Goal: Information Seeking & Learning: Learn about a topic

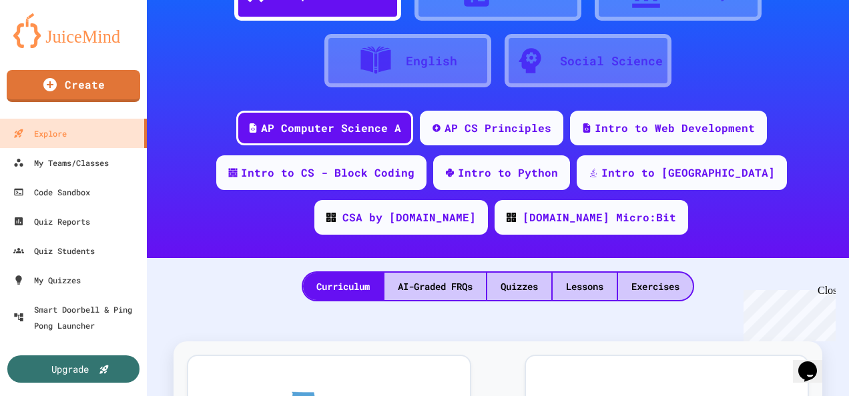
scroll to position [85, 0]
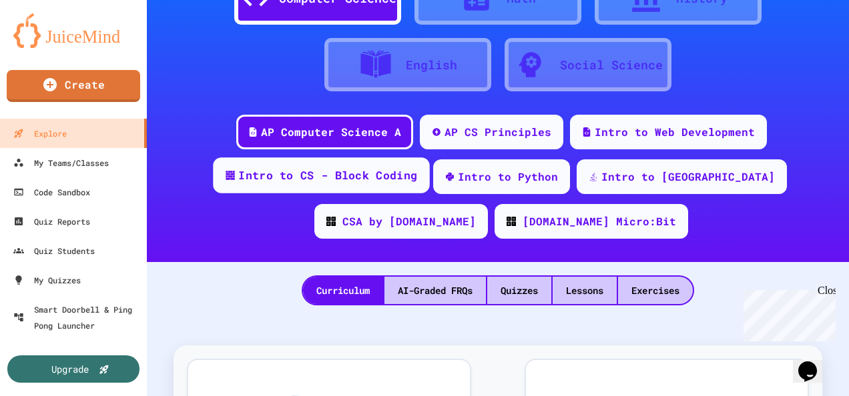
click at [310, 172] on div "Intro to CS - Block Coding" at bounding box center [327, 175] width 179 height 17
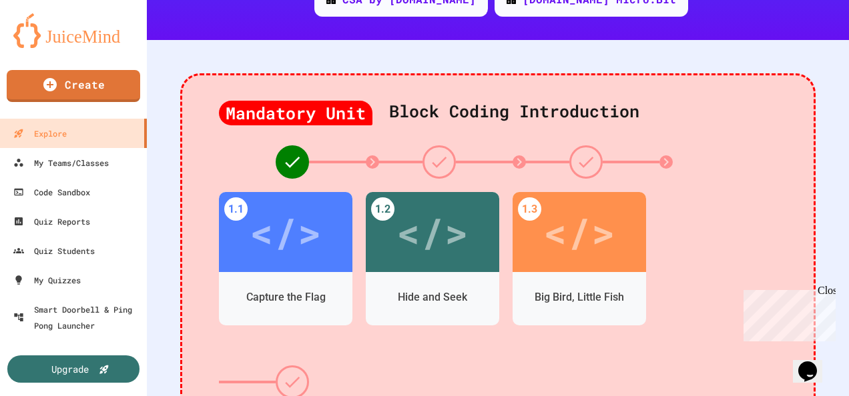
scroll to position [318, 0]
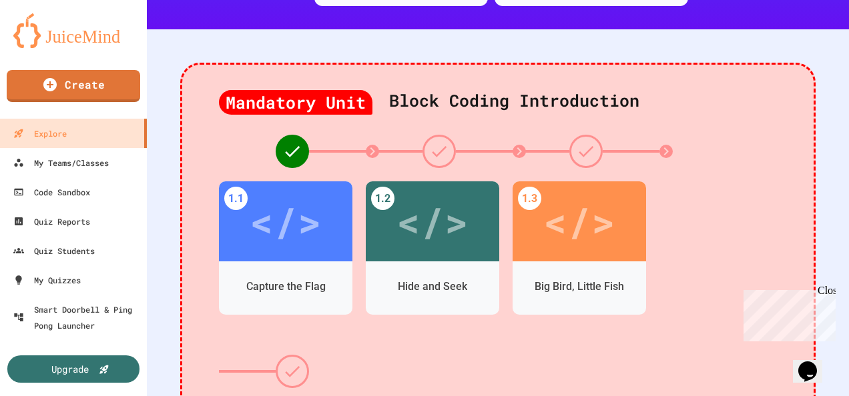
click at [314, 235] on div "</>" at bounding box center [285, 221] width 72 height 60
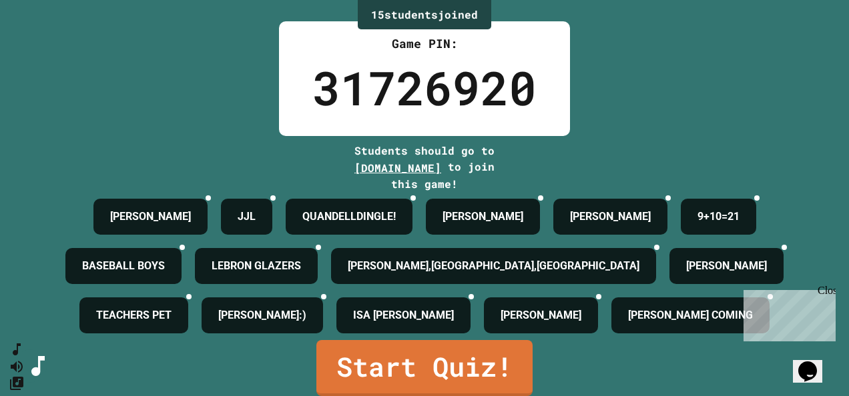
scroll to position [119, 0]
click at [461, 363] on link "Start Quiz!" at bounding box center [424, 368] width 216 height 56
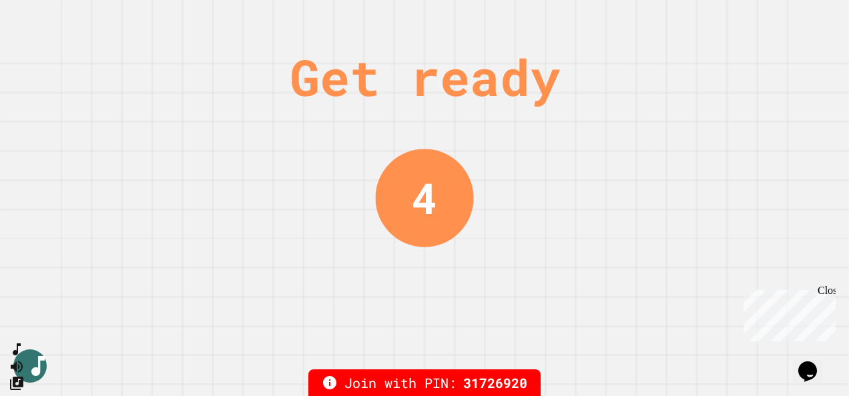
scroll to position [0, 0]
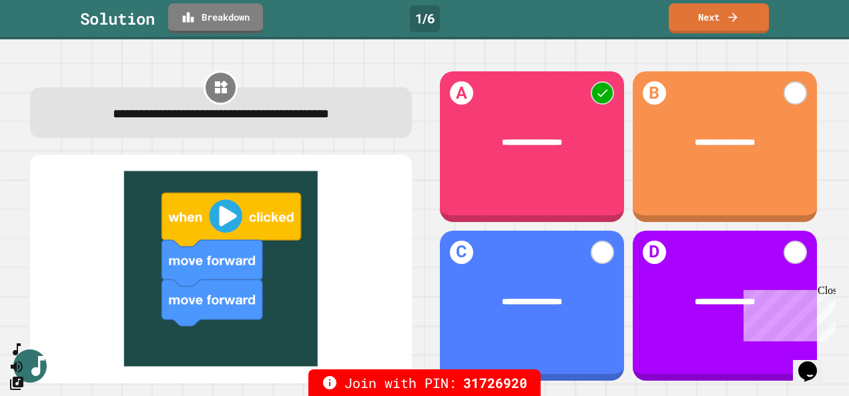
click at [732, 4] on link "Next" at bounding box center [718, 18] width 100 height 30
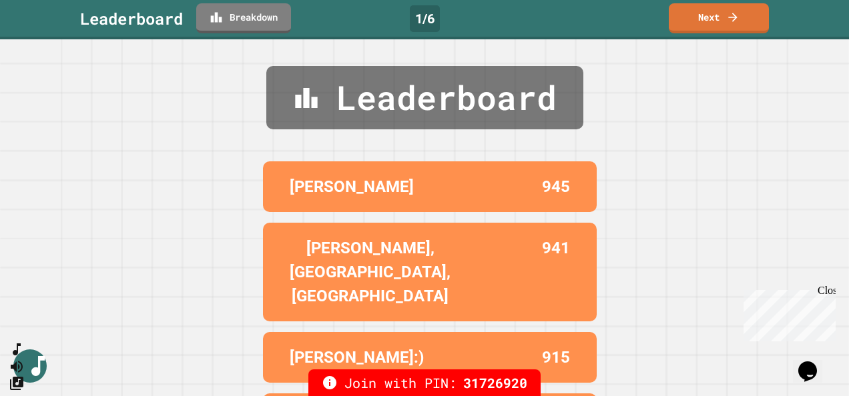
click at [740, 12] on link "Next" at bounding box center [718, 18] width 100 height 30
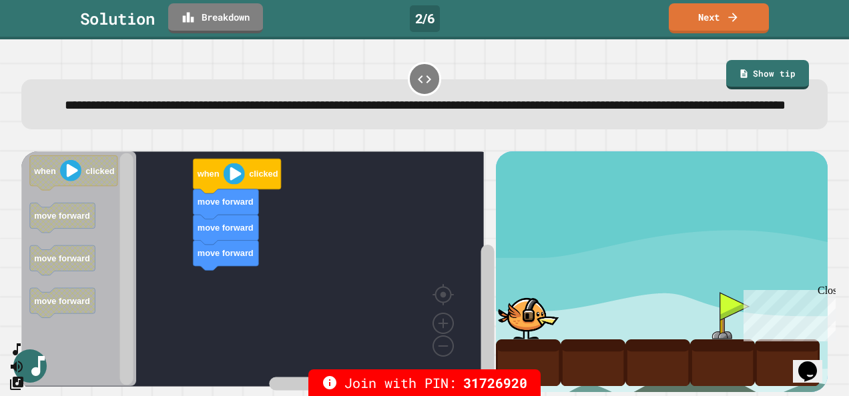
click at [748, 7] on link "Next" at bounding box center [718, 18] width 100 height 30
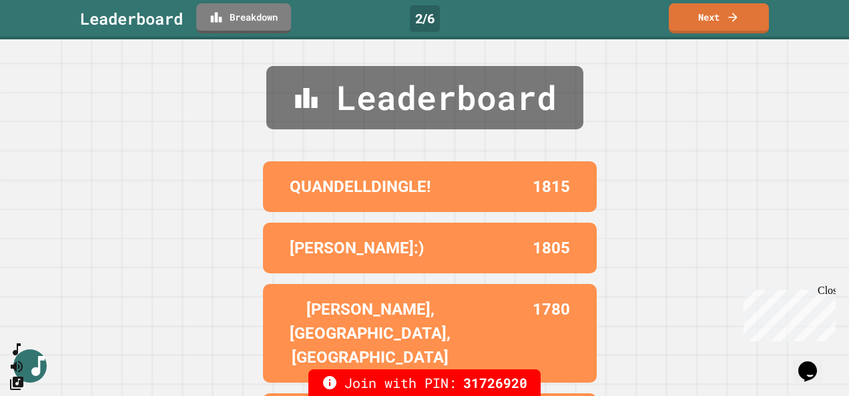
click at [730, 4] on link "Next" at bounding box center [718, 18] width 100 height 30
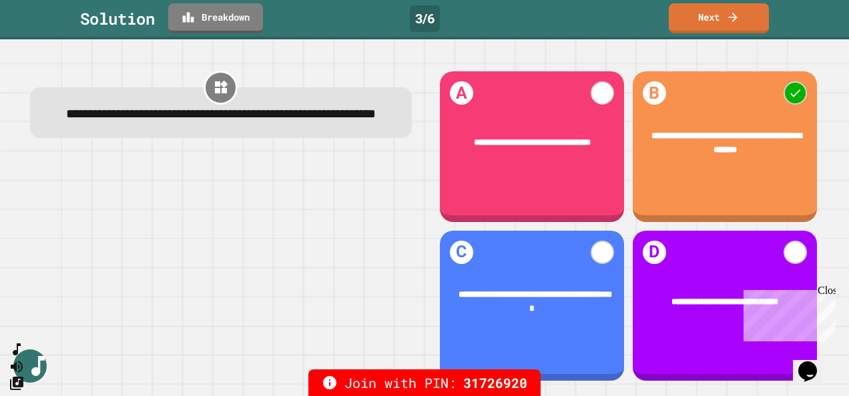
click at [739, 12] on icon at bounding box center [732, 17] width 13 height 13
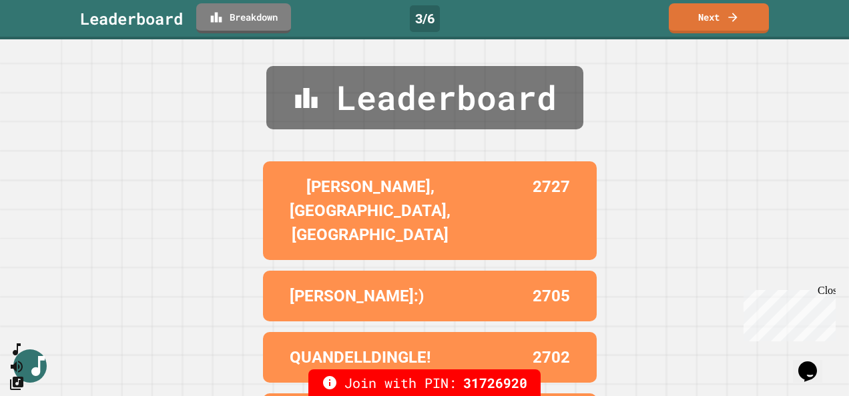
click at [748, 20] on link "Next" at bounding box center [718, 18] width 100 height 30
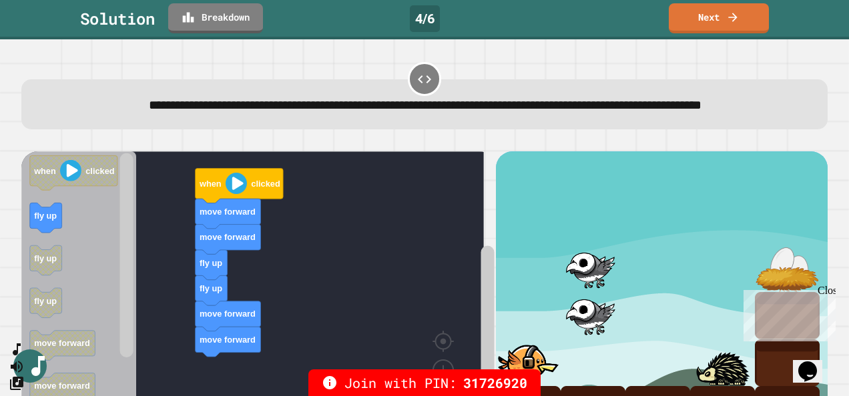
click at [732, 6] on link "Next" at bounding box center [718, 18] width 100 height 30
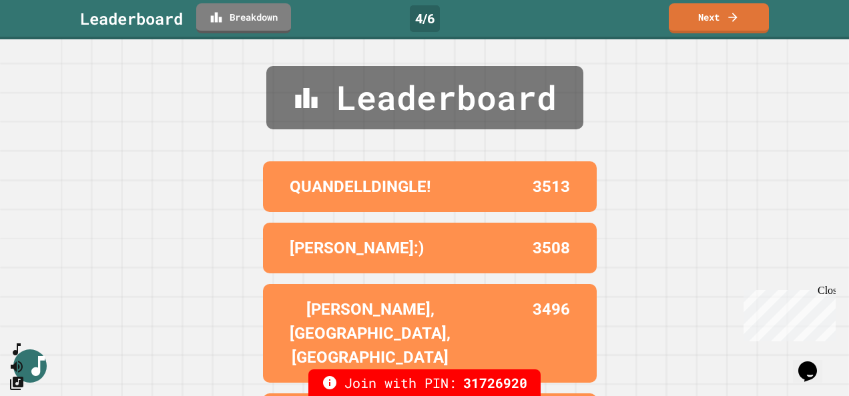
click at [742, 12] on link "Next" at bounding box center [718, 18] width 100 height 30
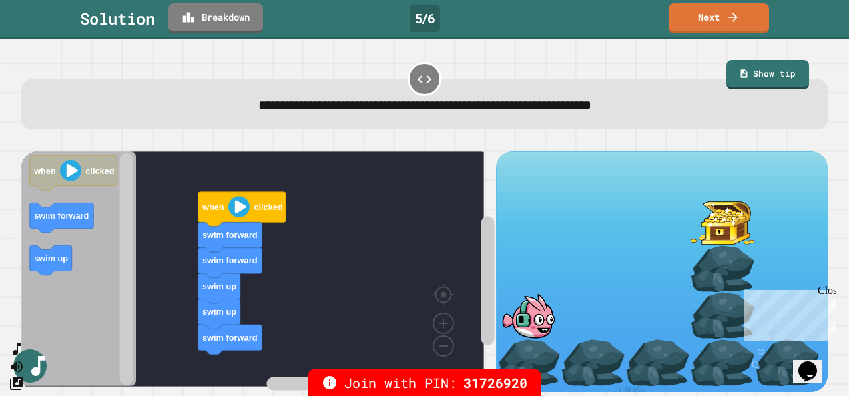
click at [776, 68] on link "Show tip" at bounding box center [767, 74] width 83 height 29
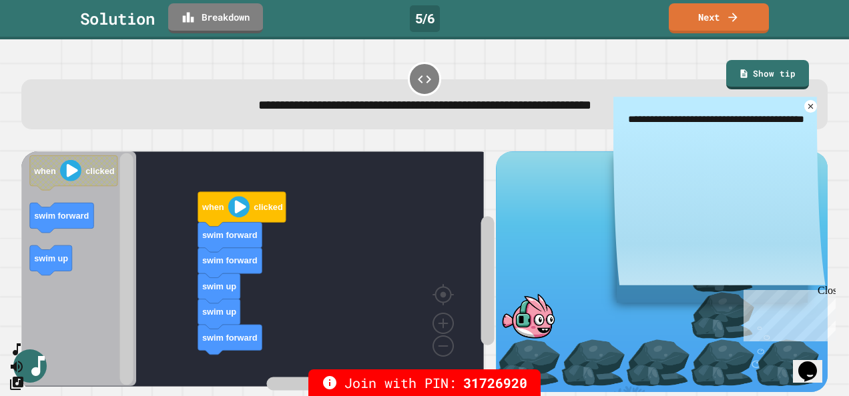
click at [806, 109] on div "**********" at bounding box center [424, 104] width 806 height 50
click at [809, 95] on div "**********" at bounding box center [424, 94] width 815 height 77
click at [805, 99] on div "**********" at bounding box center [424, 104] width 806 height 50
click at [763, 20] on link "Next" at bounding box center [718, 18] width 100 height 30
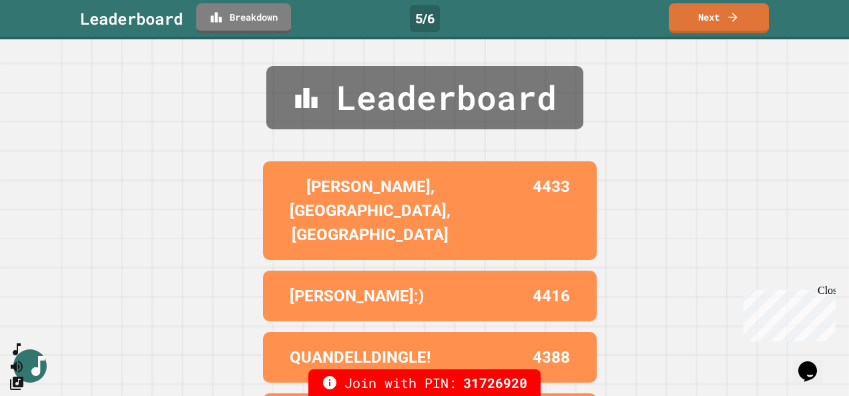
click at [751, 15] on link "Next" at bounding box center [718, 18] width 100 height 30
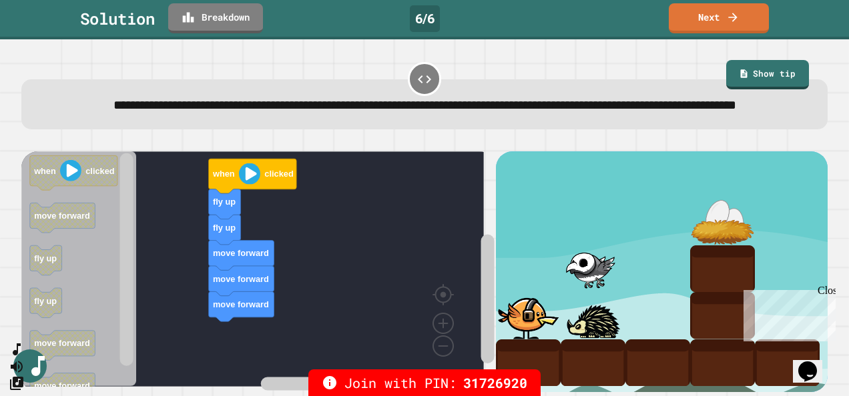
click at [736, 20] on icon at bounding box center [732, 17] width 13 height 13
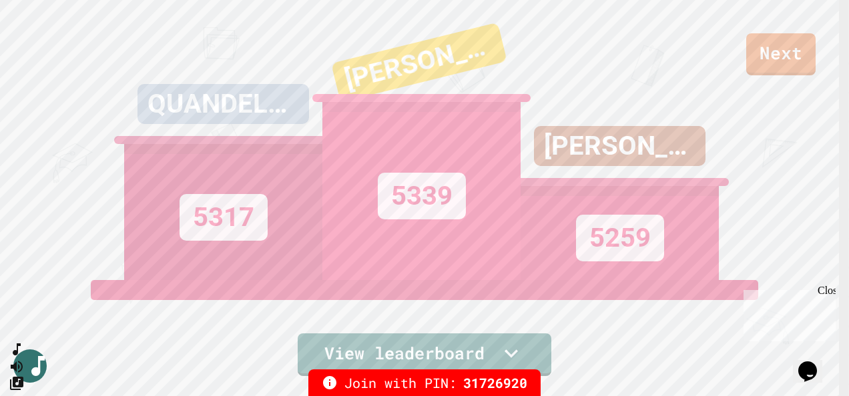
click at [416, 355] on link "View leaderboard" at bounding box center [424, 355] width 253 height 43
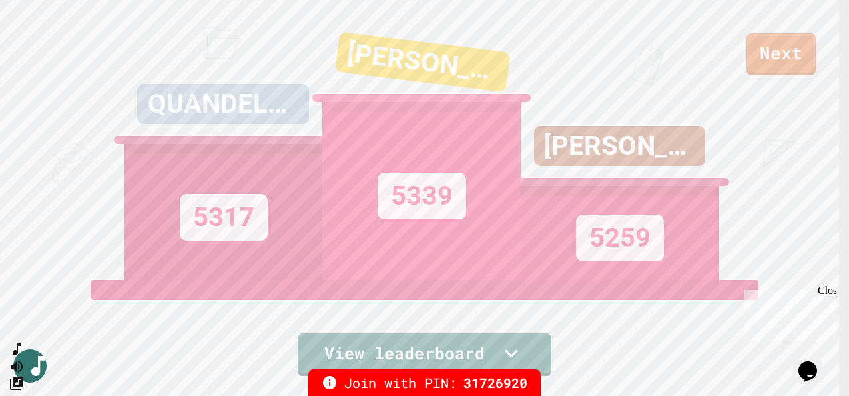
scroll to position [391, 0]
